Goal: Browse casually: Explore the website without a specific task or goal

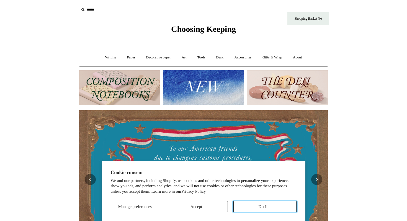
click at [255, 208] on button "Decline" at bounding box center [264, 206] width 63 height 11
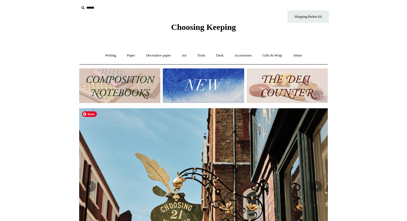
scroll to position [1, 0]
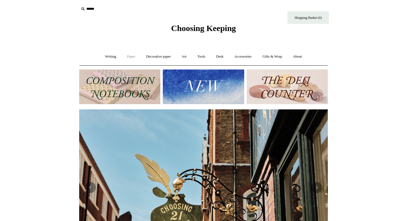
click at [132, 58] on link "Paper +" at bounding box center [131, 56] width 18 height 15
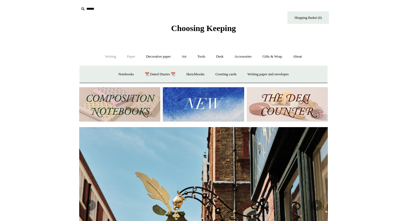
click at [110, 57] on link "Writing +" at bounding box center [110, 56] width 21 height 15
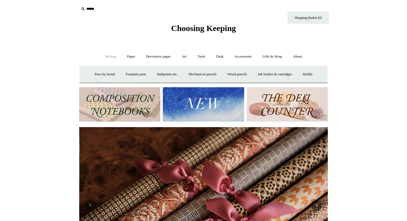
scroll to position [0, 497]
click at [133, 76] on link "Fountain pens +" at bounding box center [136, 74] width 30 height 15
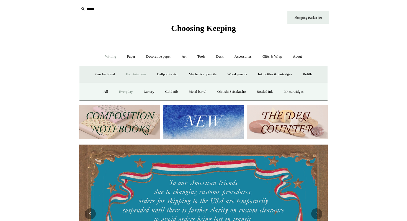
scroll to position [0, 0]
click at [123, 91] on link "Everyday" at bounding box center [126, 91] width 24 height 15
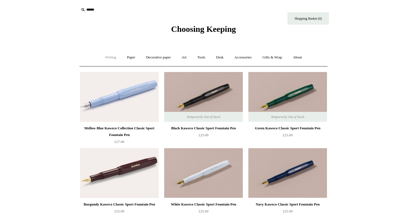
click at [110, 59] on link "Writing +" at bounding box center [110, 57] width 21 height 15
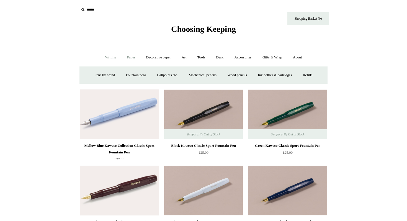
click at [123, 59] on link "Paper +" at bounding box center [131, 57] width 18 height 15
click at [125, 75] on link "Notebooks +" at bounding box center [125, 75] width 25 height 15
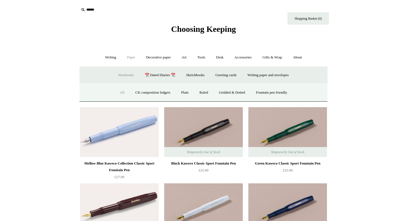
click at [119, 93] on link "All" at bounding box center [122, 92] width 15 height 15
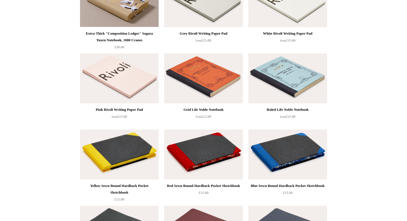
scroll to position [704, 0]
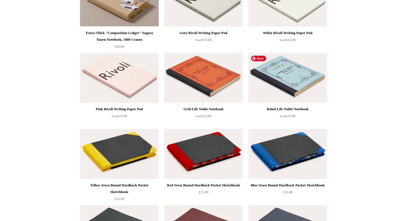
click at [280, 82] on img at bounding box center [287, 78] width 79 height 50
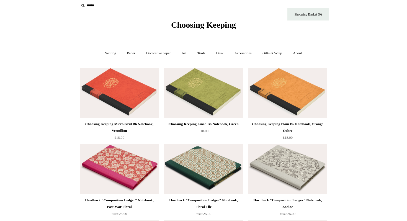
scroll to position [0, 0]
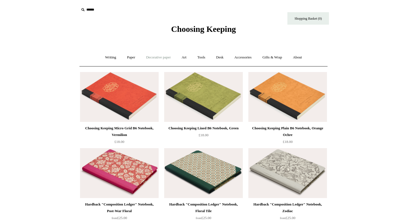
click at [161, 58] on link "Decorative paper +" at bounding box center [158, 57] width 35 height 15
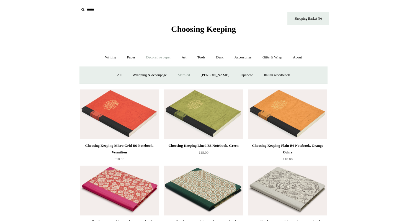
click at [183, 76] on link "Marbled" at bounding box center [184, 75] width 22 height 15
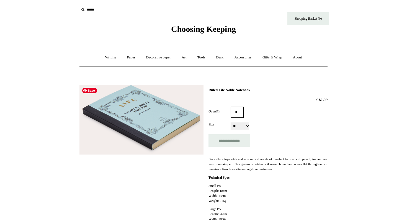
click at [161, 122] on img at bounding box center [141, 119] width 124 height 69
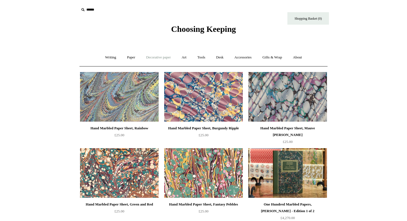
click at [156, 60] on link "Decorative paper +" at bounding box center [158, 57] width 35 height 15
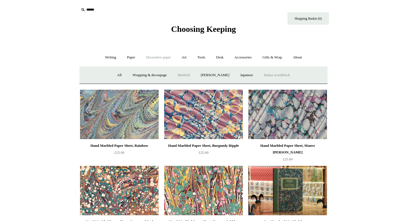
click at [291, 73] on link "Italian woodblock" at bounding box center [277, 75] width 36 height 15
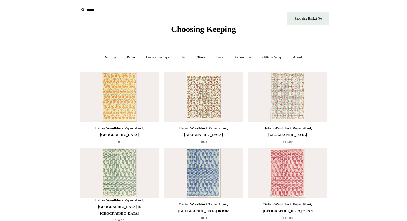
click at [187, 56] on link "Art +" at bounding box center [184, 57] width 15 height 15
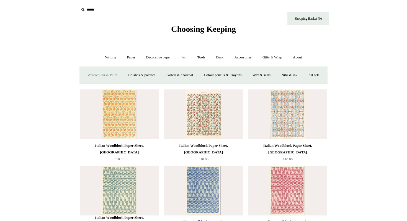
click at [115, 77] on link "Watercolour & Paint" at bounding box center [102, 75] width 40 height 15
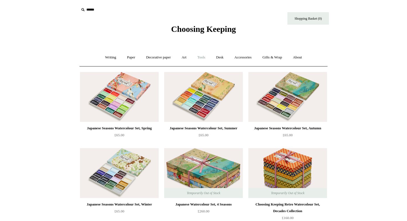
click at [205, 61] on link "Tools +" at bounding box center [201, 57] width 18 height 15
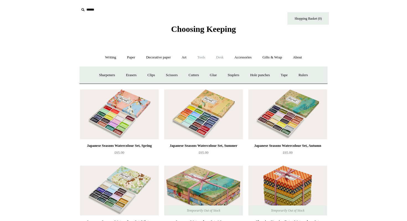
click at [222, 58] on link "Desk +" at bounding box center [219, 57] width 17 height 15
click at [174, 76] on link "Boxes & archiving" at bounding box center [168, 75] width 37 height 15
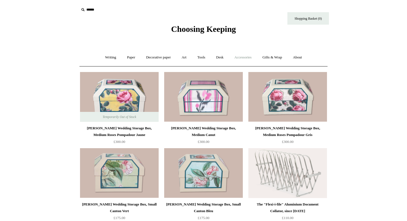
click at [240, 59] on link "Accessories +" at bounding box center [242, 57] width 27 height 15
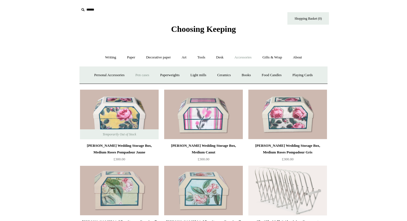
click at [139, 75] on link "Pen cases" at bounding box center [142, 75] width 24 height 15
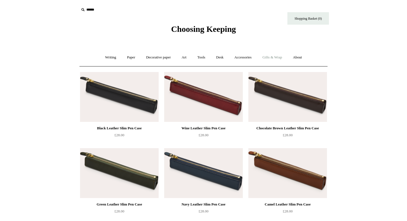
click at [285, 57] on link "Gifts & Wrap +" at bounding box center [272, 57] width 30 height 15
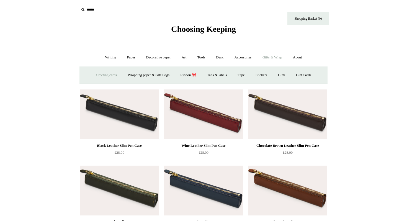
click at [106, 74] on link "Greeting cards +" at bounding box center [106, 75] width 31 height 15
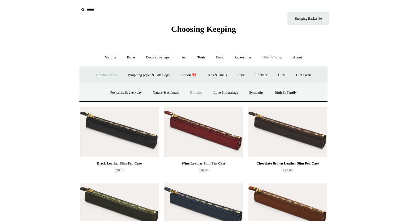
click at [197, 95] on link "Birthday" at bounding box center [196, 92] width 23 height 15
